Goal: Check status: Check status

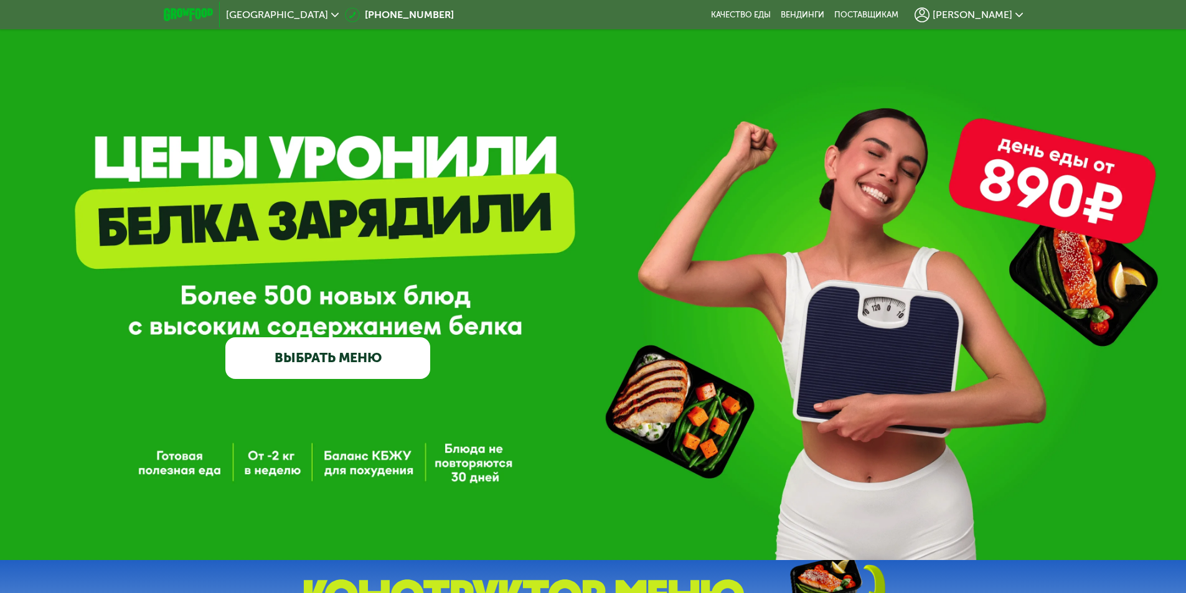
click at [930, 15] on icon at bounding box center [922, 14] width 15 height 15
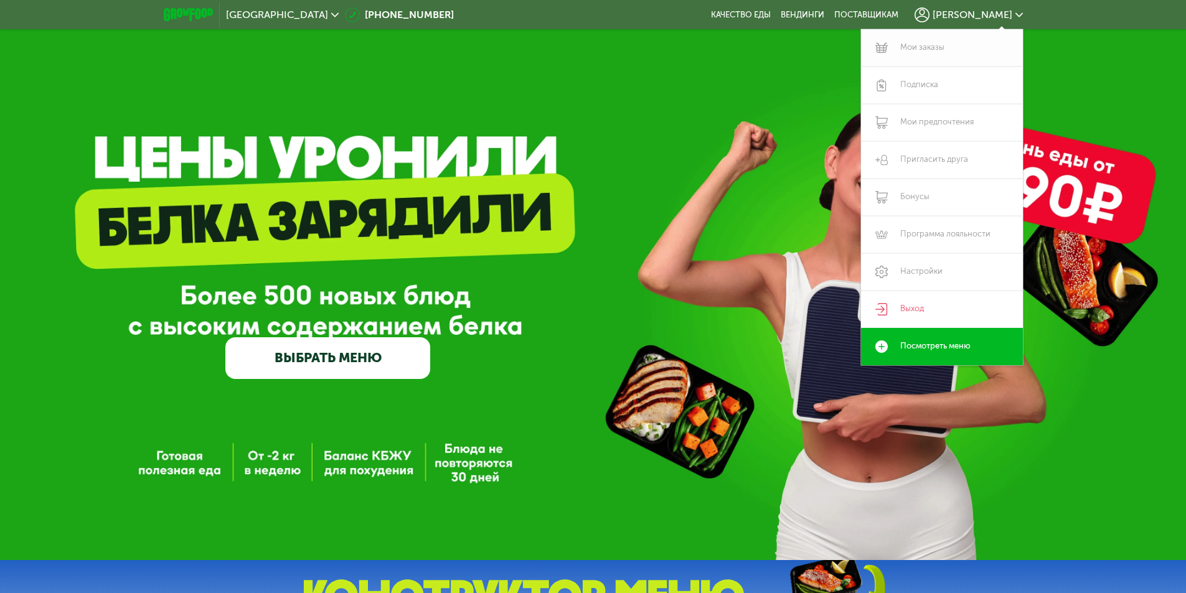
click at [935, 52] on link "Мои заказы" at bounding box center [942, 47] width 162 height 37
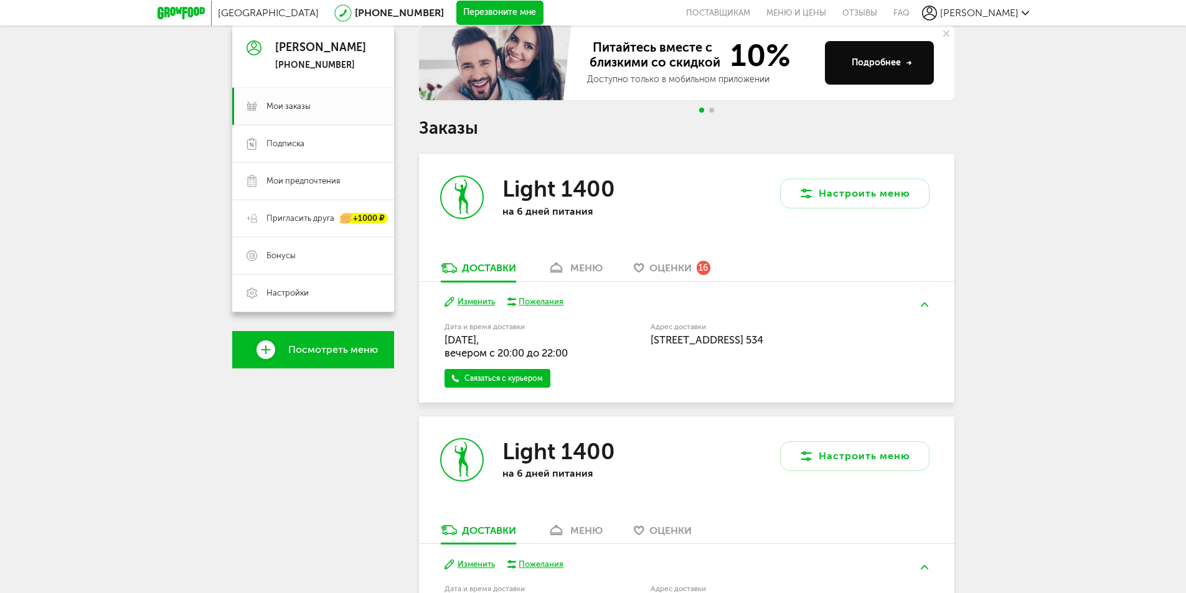
scroll to position [125, 0]
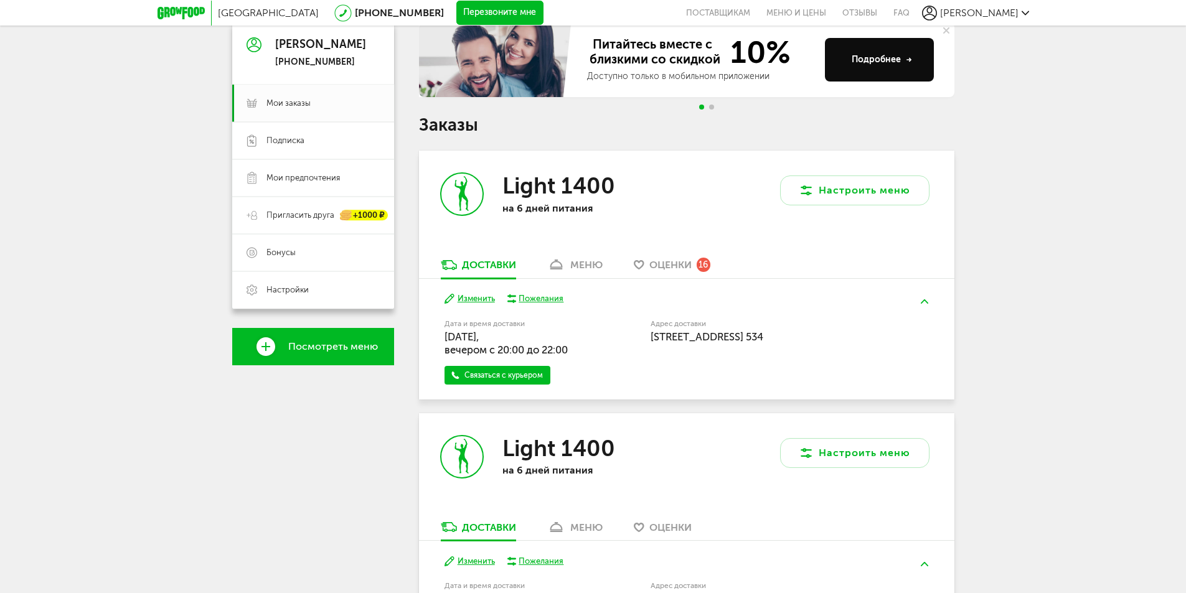
click at [533, 298] on div "Пожелания" at bounding box center [541, 298] width 45 height 11
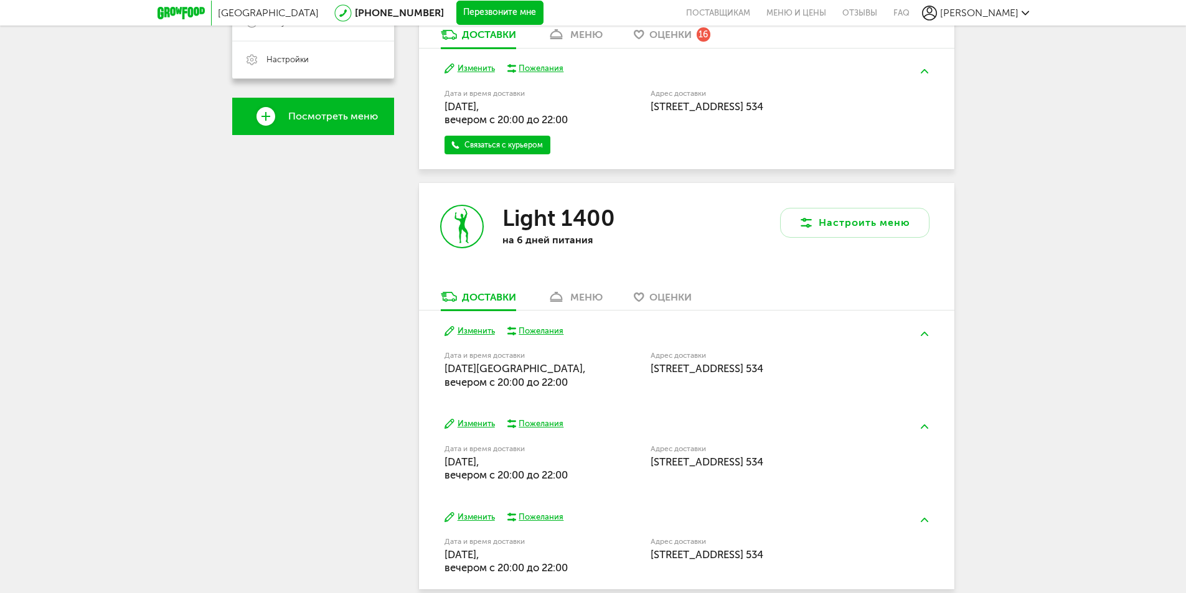
scroll to position [415, 0]
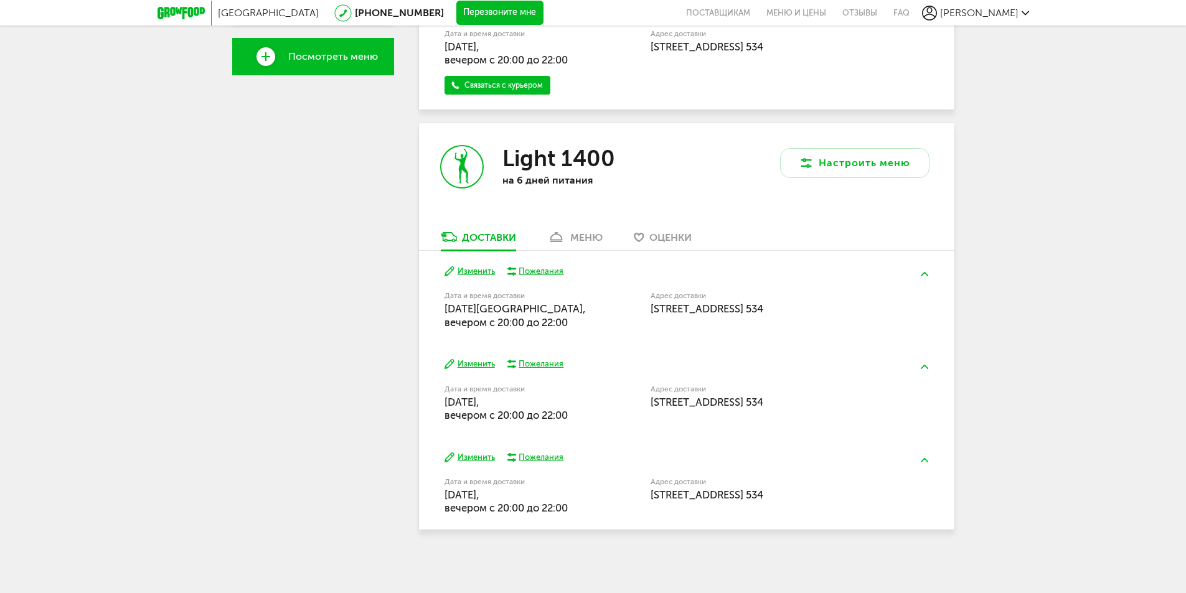
click at [533, 271] on div "Пожелания" at bounding box center [541, 271] width 45 height 11
click at [537, 356] on div "Изменить Пожелания Дата и время доставки [DATE], вечером c 20:00 до 22:00 Адрес…" at bounding box center [686, 390] width 535 height 93
click at [536, 359] on div "Пожелания" at bounding box center [541, 364] width 45 height 11
click at [540, 455] on div "Пожелания" at bounding box center [541, 457] width 45 height 11
